Goal: Task Accomplishment & Management: Use online tool/utility

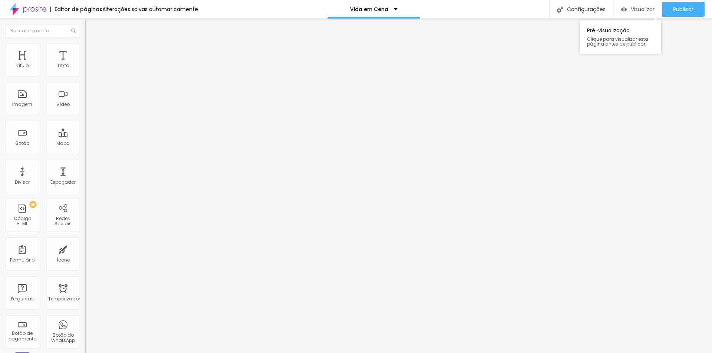
click at [635, 10] on font "Visualizar" at bounding box center [643, 9] width 24 height 7
click at [85, 49] on li "Avançado" at bounding box center [127, 46] width 85 height 7
click at [92, 44] on font "Estilo" at bounding box center [97, 40] width 11 height 6
click at [392, 7] on div "Vida em Cena" at bounding box center [373, 9] width 47 height 5
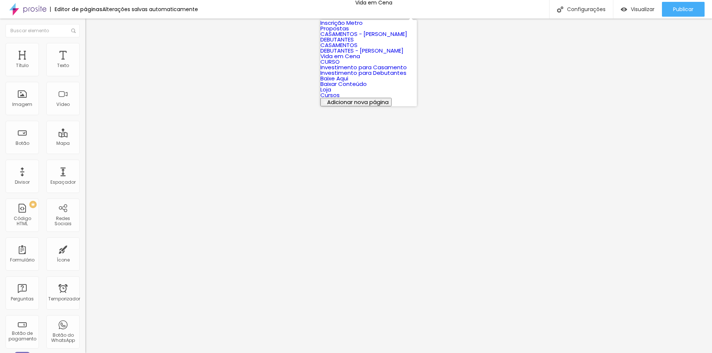
click at [468, 7] on div "Editor de páginas Alterações salvas automaticamente Vida em Cena Configurações …" at bounding box center [356, 9] width 712 height 19
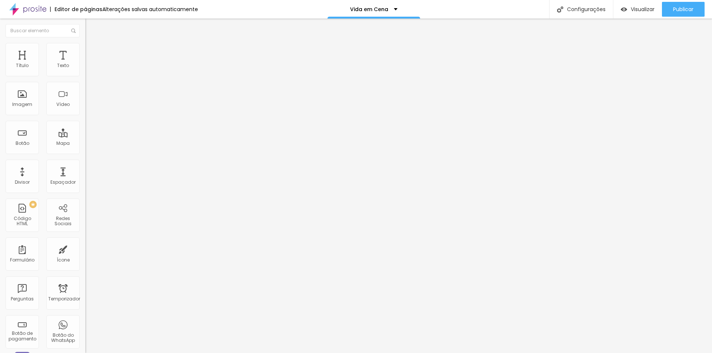
click at [85, 49] on li "Avançado" at bounding box center [127, 46] width 85 height 7
click at [92, 44] on font "Estilo" at bounding box center [97, 40] width 11 height 6
click at [91, 26] on img "button" at bounding box center [94, 27] width 6 height 6
click at [91, 24] on img "button" at bounding box center [94, 27] width 6 height 6
click at [91, 27] on img "button" at bounding box center [94, 27] width 6 height 6
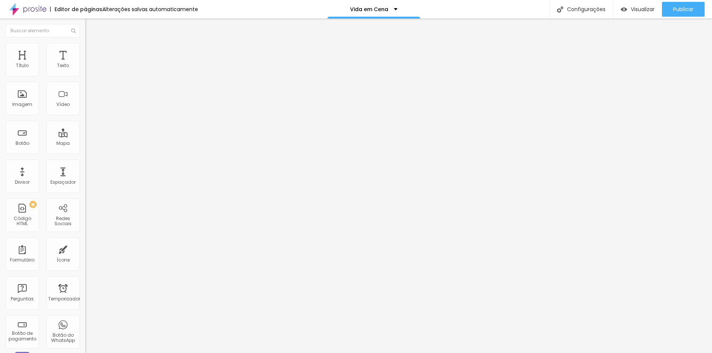
click at [91, 27] on img "button" at bounding box center [94, 27] width 6 height 6
click at [85, 261] on div "Editar nulo Estilo Avançado Tamanho Título 1 H1 Título 2 H2 Título 3 H3 Título …" at bounding box center [127, 186] width 85 height 335
click at [92, 51] on font "Estilo" at bounding box center [97, 48] width 11 height 6
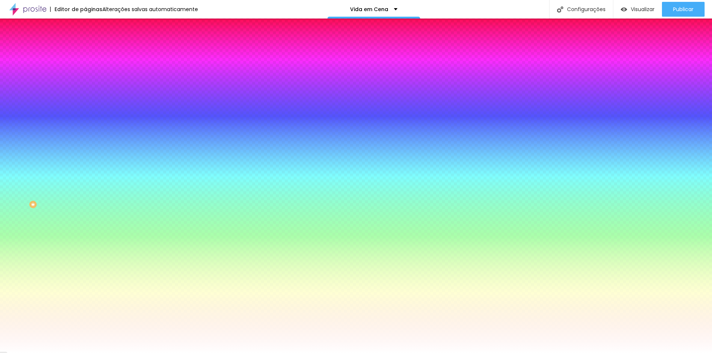
click at [92, 52] on font "Avançado" at bounding box center [104, 55] width 24 height 6
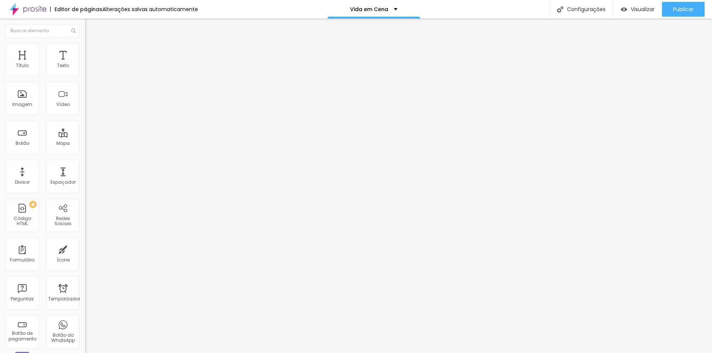
click at [92, 44] on font "Conteúdo" at bounding box center [103, 40] width 23 height 6
click at [92, 51] on font "Estilo" at bounding box center [97, 48] width 11 height 6
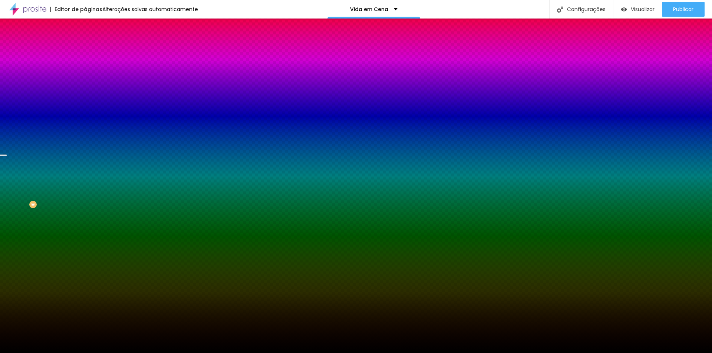
click at [90, 68] on font "Trocar imagem" at bounding box center [108, 65] width 36 height 6
click at [85, 77] on span "Paralaxe" at bounding box center [95, 74] width 20 height 6
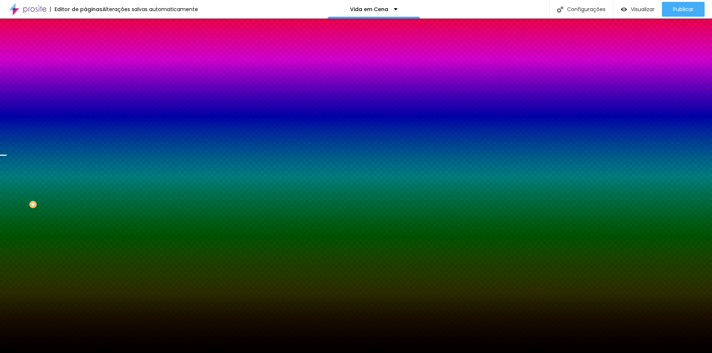
click at [85, 82] on font "Nenhum" at bounding box center [94, 78] width 19 height 6
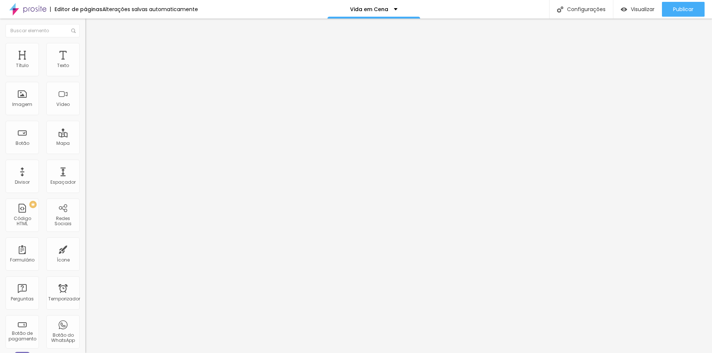
click at [85, 67] on font "Encaixotado" at bounding box center [99, 64] width 29 height 6
click at [85, 79] on span "Completo" at bounding box center [96, 76] width 23 height 6
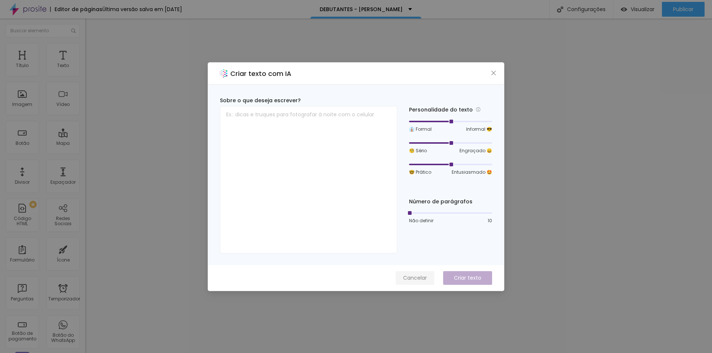
click at [423, 276] on font "Cancelar" at bounding box center [415, 277] width 24 height 7
